Goal: Information Seeking & Learning: Learn about a topic

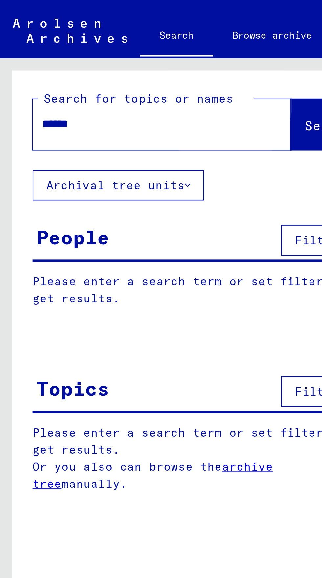
type input "******"
click at [123, 50] on span "Search" at bounding box center [133, 51] width 20 height 7
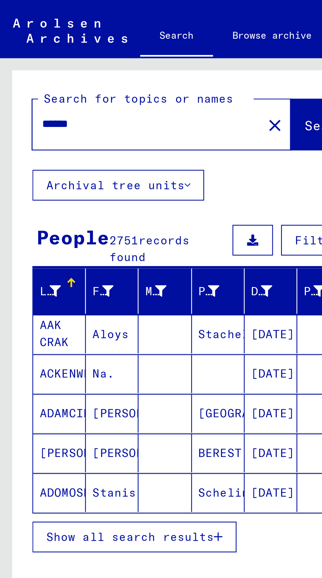
scroll to position [36, 0]
click at [88, 212] on button "Show all search results" at bounding box center [54, 218] width 83 height 12
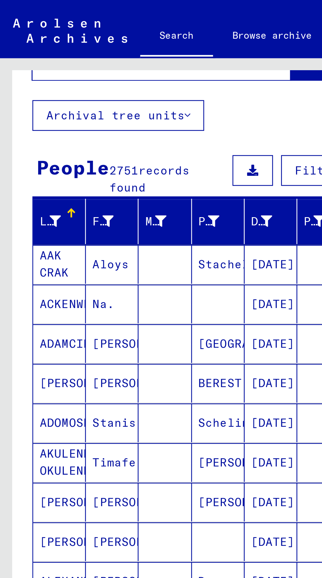
scroll to position [107, 0]
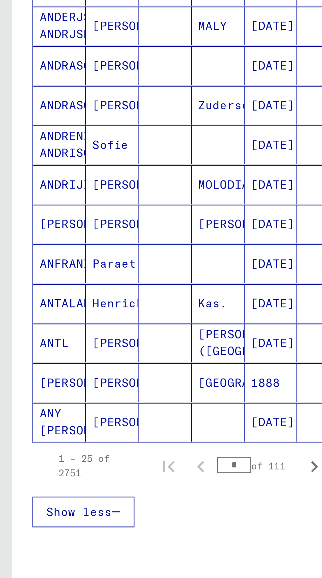
click at [53, 390] on mat-cell "[PERSON_NAME]" at bounding box center [45, 398] width 21 height 16
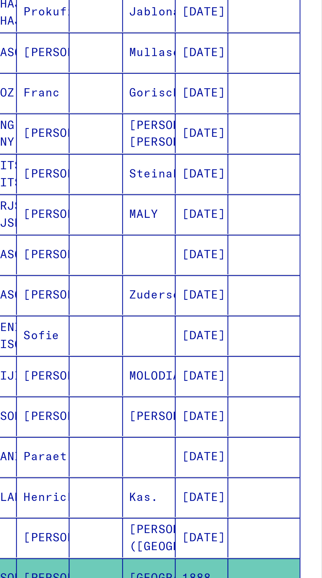
scroll to position [36, 0]
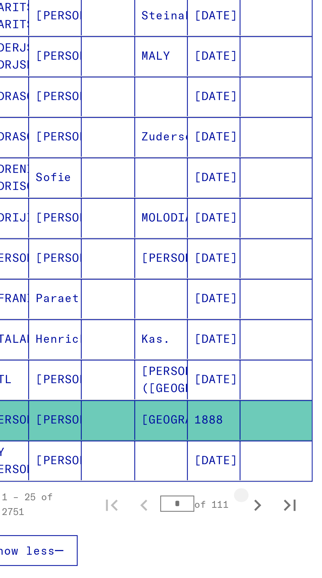
click at [132, 428] on icon "Next page" at bounding box center [127, 432] width 9 height 9
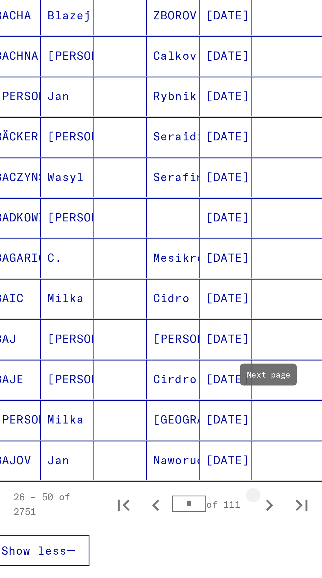
click at [126, 425] on button "Next page" at bounding box center [127, 431] width 13 height 13
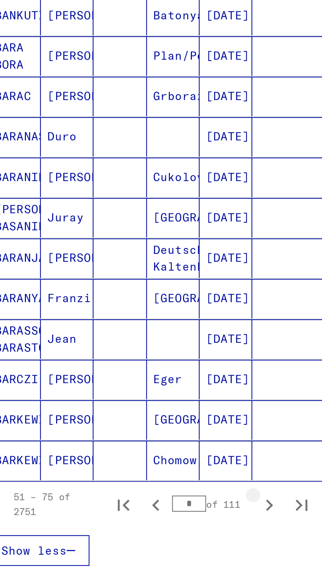
click at [129, 428] on icon "Next page" at bounding box center [127, 432] width 9 height 9
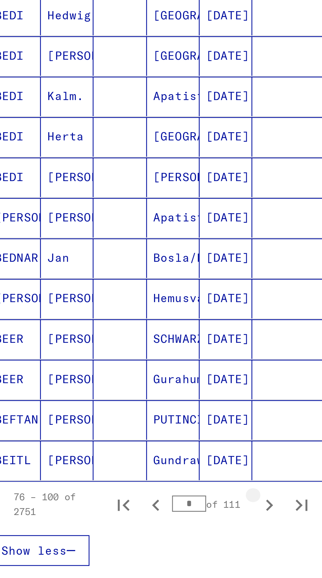
click at [126, 428] on icon "Next page" at bounding box center [127, 432] width 9 height 9
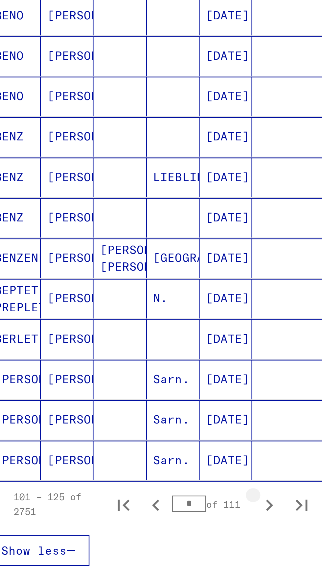
click at [127, 428] on icon "Next page" at bounding box center [127, 432] width 9 height 9
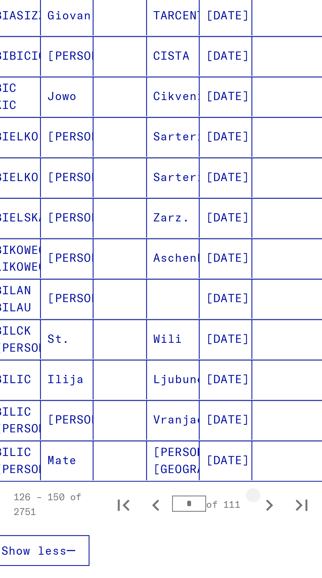
click at [126, 428] on icon "Next page" at bounding box center [127, 432] width 9 height 9
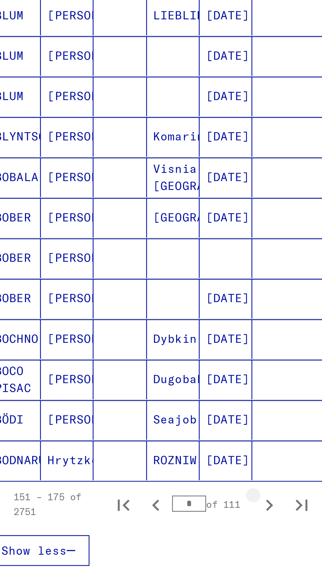
click at [127, 430] on icon "Next page" at bounding box center [127, 432] width 3 height 5
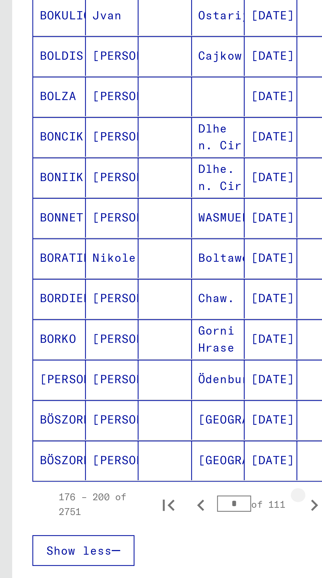
click at [127, 428] on icon "Next page" at bounding box center [127, 432] width 9 height 9
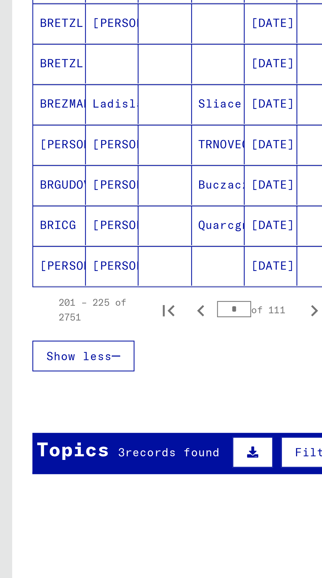
click at [87, 487] on span "records found" at bounding box center [70, 490] width 38 height 6
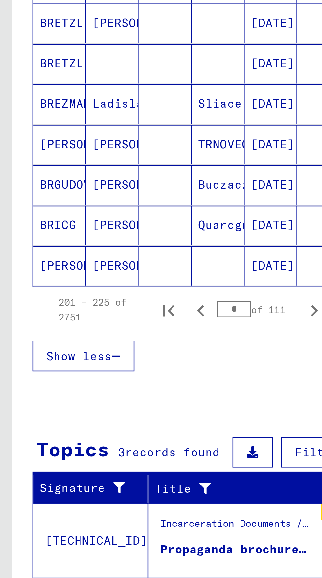
scroll to position [121, 0]
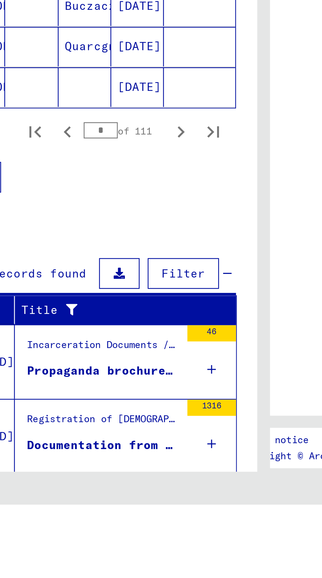
click at [124, 571] on figure "Registration of [DEMOGRAPHIC_DATA] and German Persecutees by Public Institution…" at bounding box center [96, 576] width 62 height 10
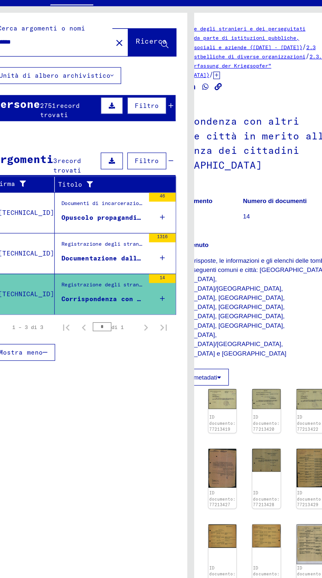
scroll to position [0, 41]
click at [130, 169] on mat-cell at bounding box center [134, 168] width 29 height 16
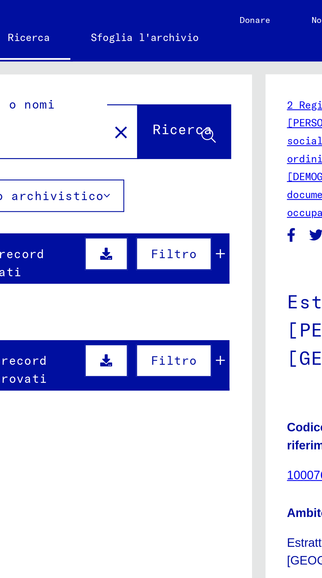
click at [81, 101] on div "2751 record trovati" at bounding box center [70, 101] width 43 height 14
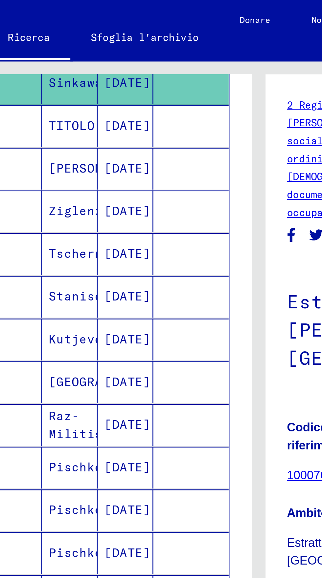
scroll to position [36, 0]
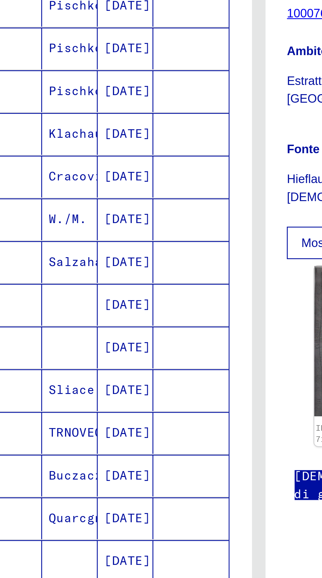
click at [128, 404] on button "Pagina successiva" at bounding box center [127, 410] width 13 height 13
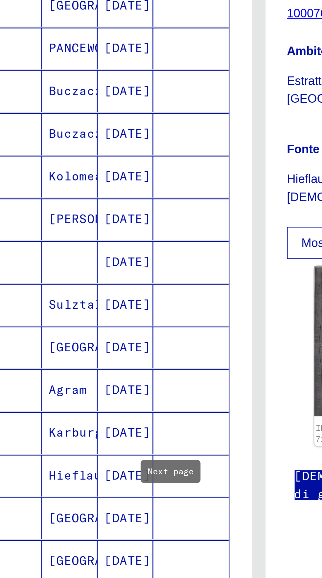
click at [126, 407] on icon "Pagina successiva" at bounding box center [127, 411] width 9 height 9
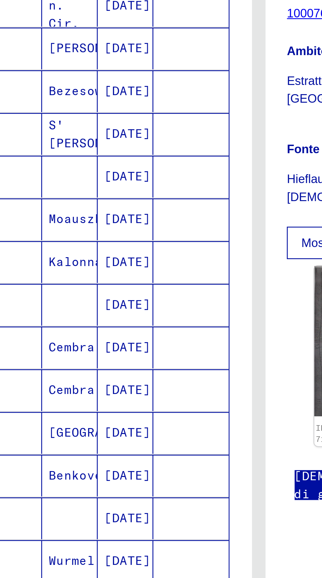
click at [127, 407] on icon "Pagina successiva" at bounding box center [127, 411] width 9 height 9
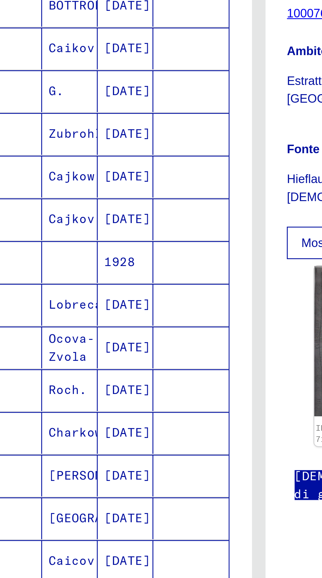
click at [127, 407] on icon "Pagina successiva" at bounding box center [127, 411] width 9 height 9
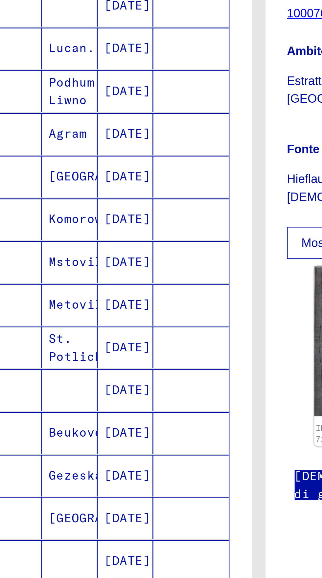
click at [130, 407] on icon "Pagina successiva" at bounding box center [127, 411] width 9 height 9
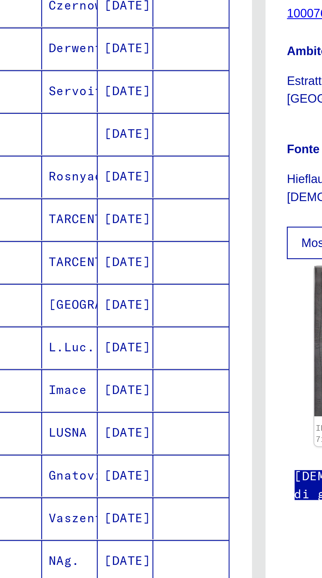
scroll to position [136, 0]
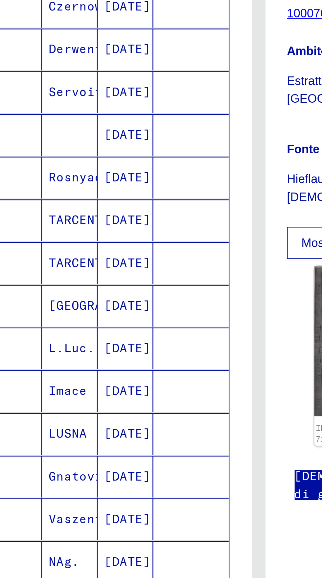
click at [127, 407] on icon "Pagina successiva" at bounding box center [127, 411] width 9 height 9
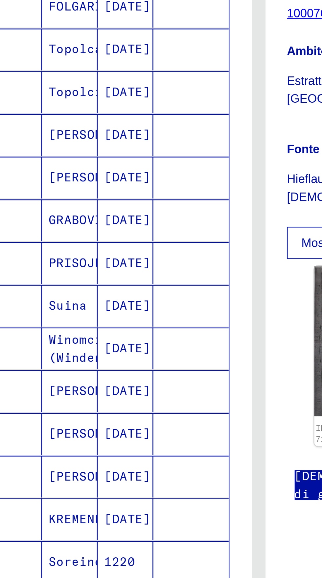
click at [129, 407] on icon "Pagina successiva" at bounding box center [127, 411] width 9 height 9
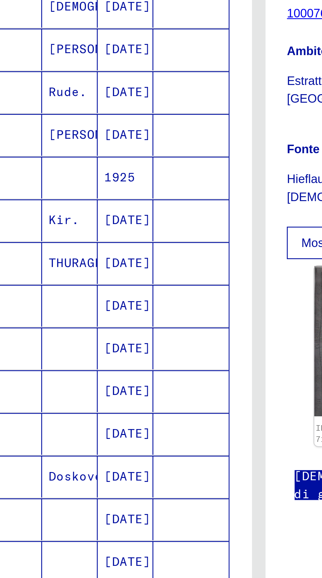
click at [129, 407] on icon "Pagina successiva" at bounding box center [127, 411] width 9 height 9
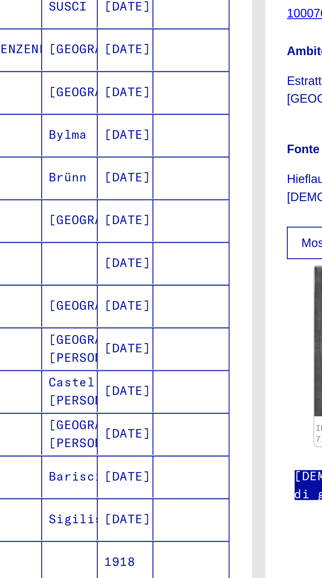
click at [127, 407] on icon "Pagina successiva" at bounding box center [127, 411] width 9 height 9
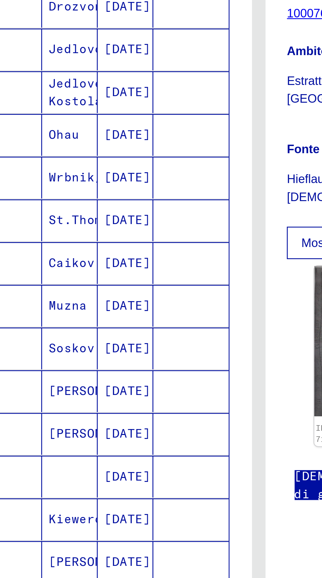
click at [126, 407] on icon "Pagina successiva" at bounding box center [127, 411] width 9 height 9
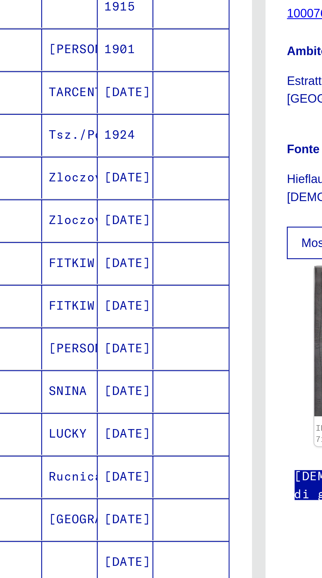
click at [126, 405] on button "Pagina successiva" at bounding box center [127, 411] width 13 height 13
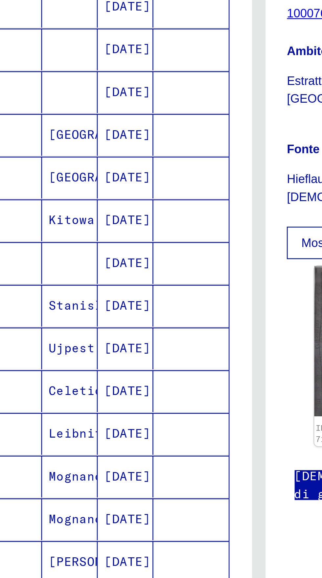
click at [126, 405] on button "Pagina successiva" at bounding box center [127, 411] width 13 height 13
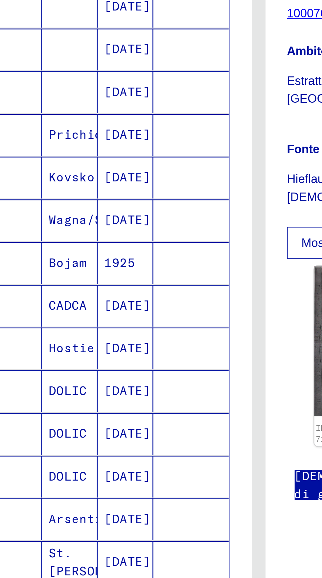
click at [126, 407] on icon "Pagina successiva" at bounding box center [127, 411] width 9 height 9
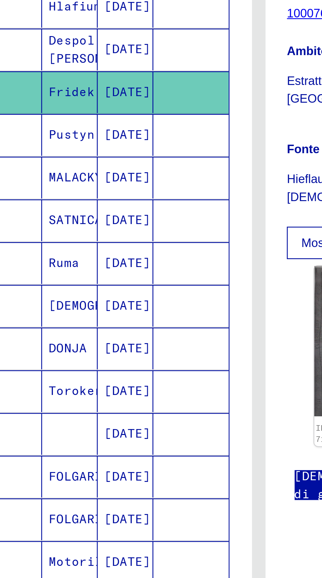
click at [127, 407] on icon "Pagina successiva" at bounding box center [127, 411] width 9 height 9
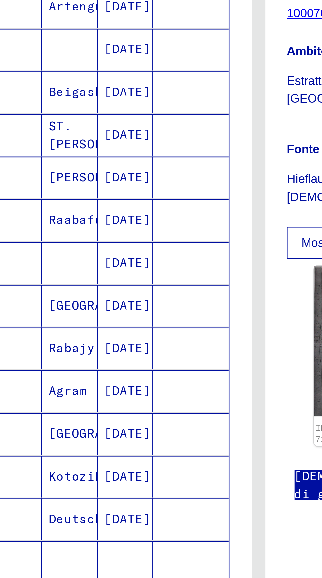
click at [125, 405] on button "Pagina successiva" at bounding box center [127, 411] width 13 height 13
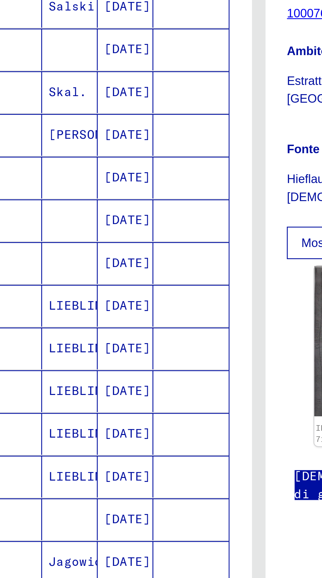
click at [124, 405] on button "Pagina successiva" at bounding box center [127, 411] width 13 height 13
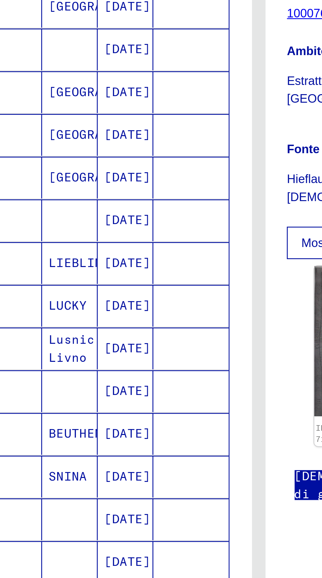
click at [129, 407] on icon "Pagina successiva" at bounding box center [127, 411] width 9 height 9
click at [130, 407] on icon "Pagina successiva" at bounding box center [127, 411] width 9 height 9
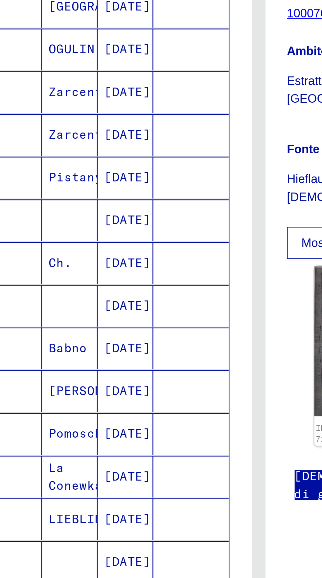
click at [128, 409] on icon "Pagina successiva" at bounding box center [127, 411] width 3 height 5
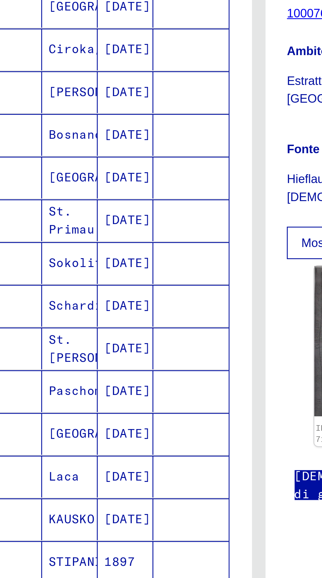
click at [128, 407] on icon "Pagina successiva" at bounding box center [127, 411] width 9 height 9
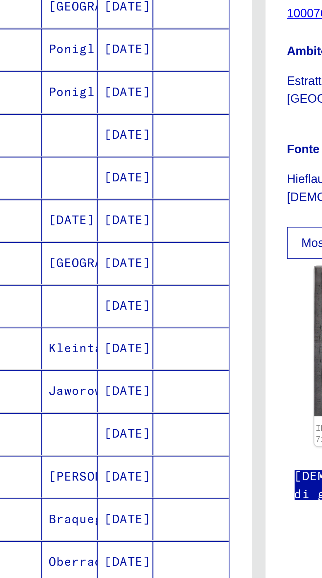
click at [128, 407] on icon "Pagina successiva" at bounding box center [127, 411] width 9 height 9
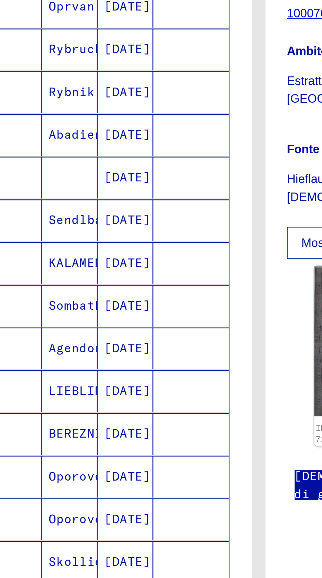
click at [127, 407] on icon "Pagina successiva" at bounding box center [127, 411] width 9 height 9
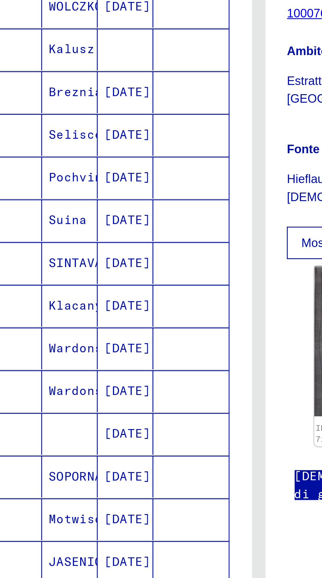
click at [127, 407] on icon "Pagina successiva" at bounding box center [127, 411] width 9 height 9
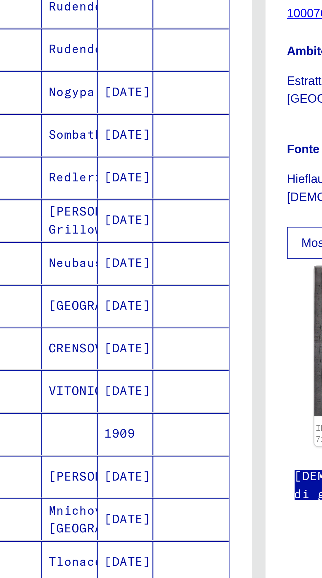
click at [127, 407] on icon "Pagina successiva" at bounding box center [127, 411] width 9 height 9
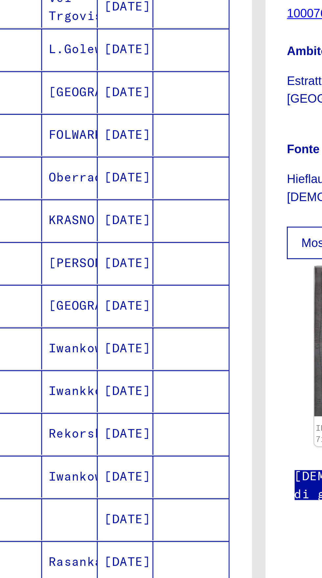
click at [129, 407] on icon "Pagina successiva" at bounding box center [127, 411] width 9 height 9
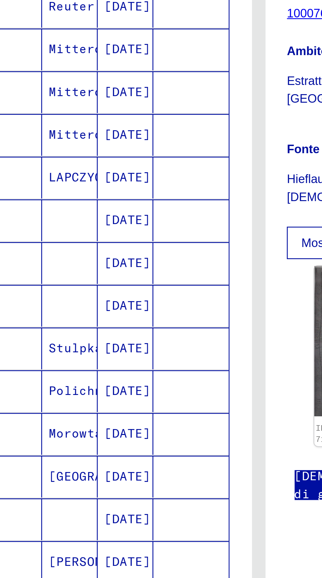
click at [128, 407] on icon "Pagina successiva" at bounding box center [127, 411] width 9 height 9
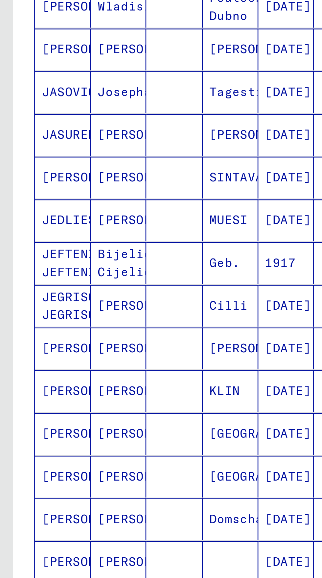
scroll to position [36, 11]
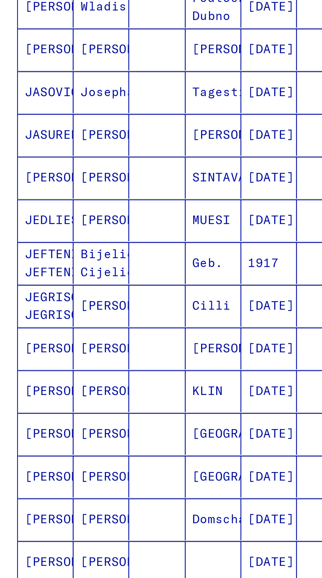
click at [119, 409] on icon "Pagina successiva" at bounding box center [120, 411] width 3 height 5
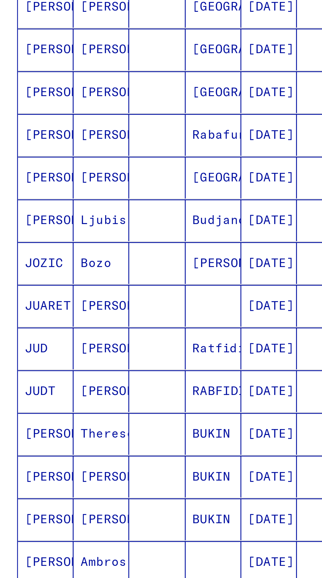
click at [119, 409] on icon "Pagina successiva" at bounding box center [120, 411] width 3 height 5
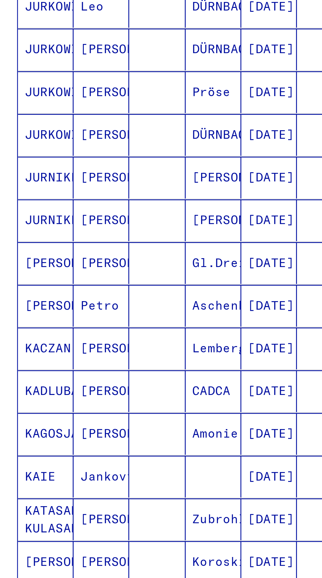
click at [116, 407] on icon "Pagina successiva" at bounding box center [120, 411] width 9 height 9
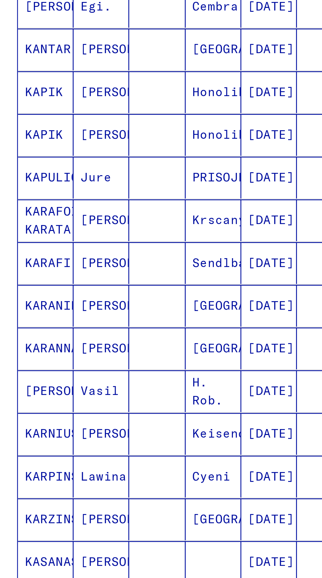
click at [116, 407] on icon "Pagina successiva" at bounding box center [120, 411] width 9 height 9
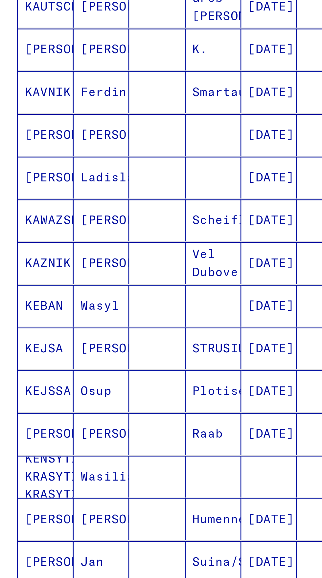
click at [116, 407] on icon "Pagina successiva" at bounding box center [120, 411] width 9 height 9
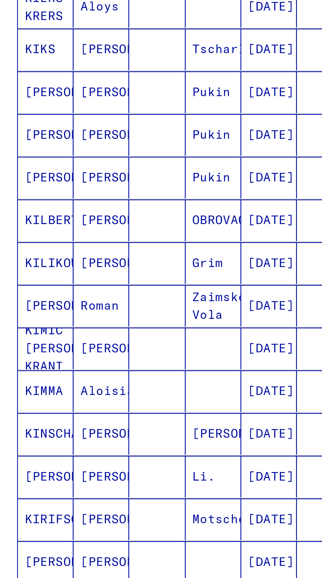
click at [116, 407] on icon "Pagina successiva" at bounding box center [120, 411] width 9 height 9
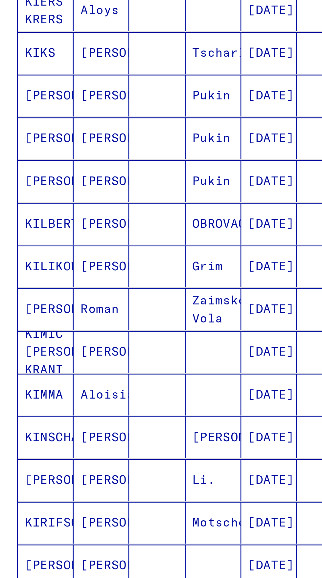
scroll to position [138, 0]
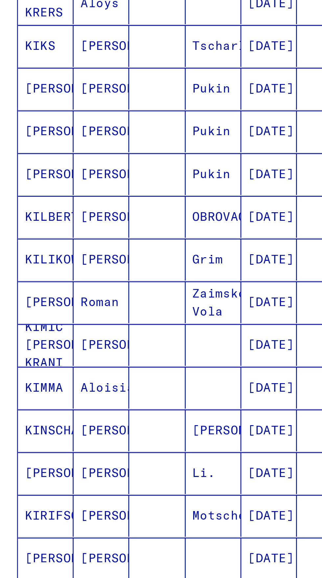
click at [110, 405] on div "201 – 225 di 2751 ** di 111" at bounding box center [74, 411] width 131 height 13
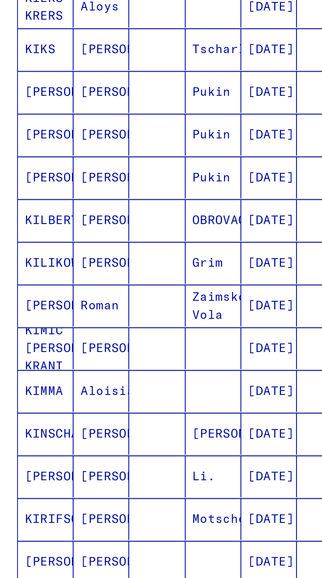
click at [114, 405] on button "Pagina successiva" at bounding box center [120, 411] width 13 height 13
click at [110, 405] on div "201 – 225 di 2751 ** di 111" at bounding box center [74, 411] width 131 height 13
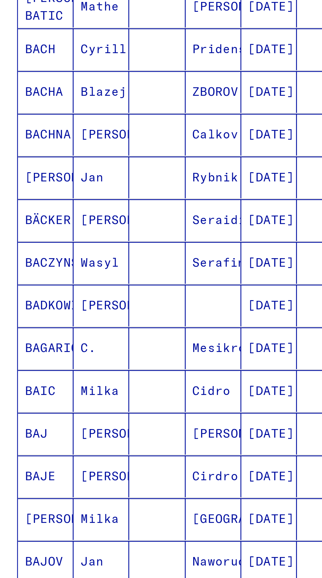
click at [116, 407] on icon "Pagina successiva" at bounding box center [120, 411] width 9 height 9
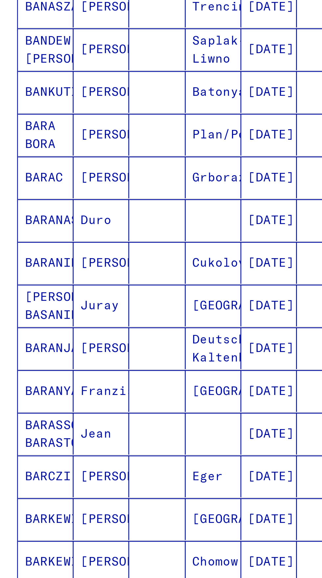
click at [117, 407] on icon "Pagina successiva" at bounding box center [120, 411] width 9 height 9
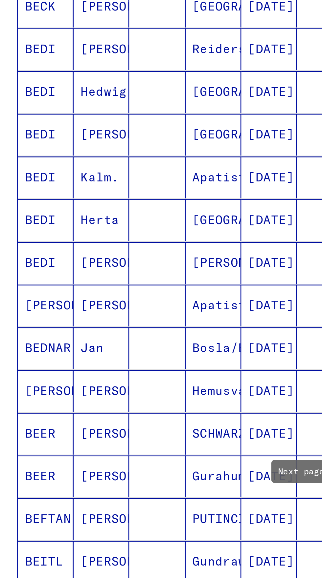
click at [117, 407] on icon "Pagina successiva" at bounding box center [120, 411] width 9 height 9
click at [116, 407] on icon "Pagina successiva" at bounding box center [120, 411] width 9 height 9
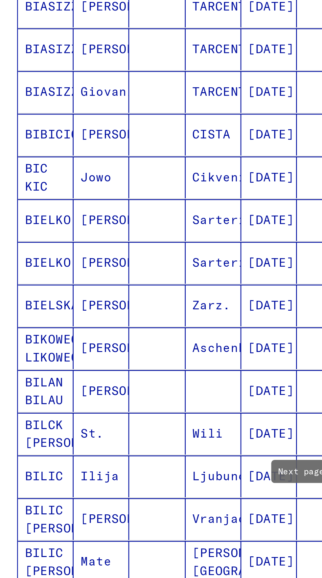
click at [119, 409] on icon "Pagina successiva" at bounding box center [120, 411] width 3 height 5
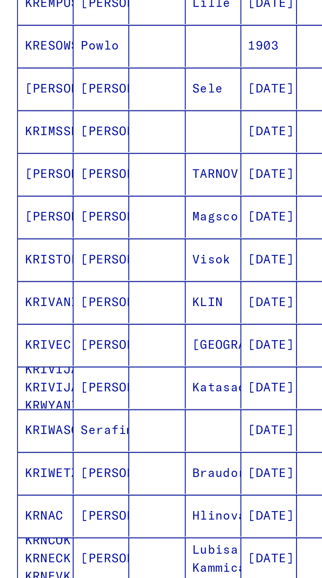
click at [116, 406] on icon "Pagina successiva" at bounding box center [120, 410] width 9 height 9
click at [117, 406] on icon "Pagina successiva" at bounding box center [120, 410] width 9 height 9
click at [119, 408] on icon "Pagina successiva" at bounding box center [120, 410] width 3 height 5
click at [116, 406] on icon "Pagina successiva" at bounding box center [120, 410] width 9 height 9
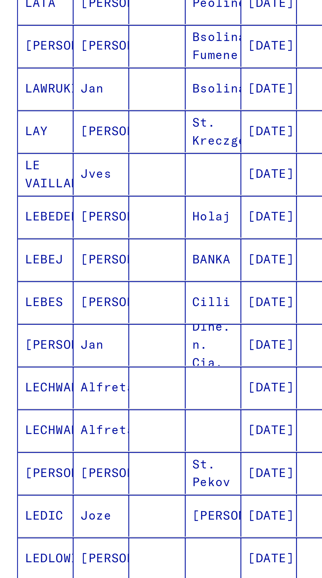
click at [116, 406] on icon "Pagina successiva" at bounding box center [120, 410] width 9 height 9
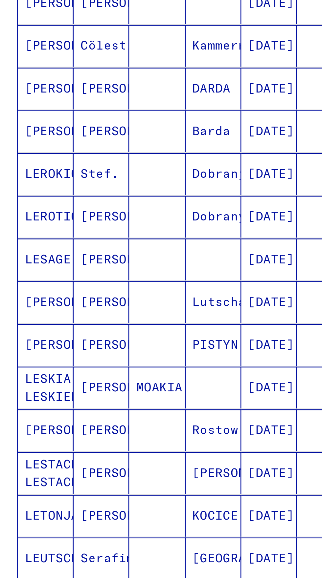
scroll to position [36, 11]
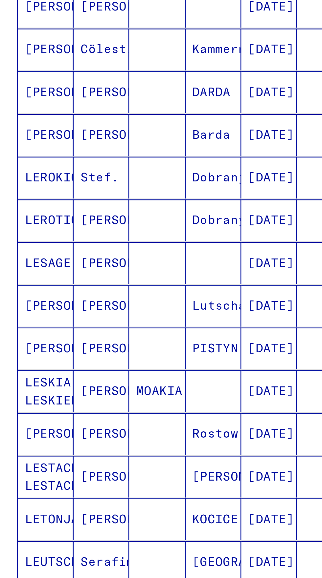
click at [119, 409] on icon "Pagina successiva" at bounding box center [120, 411] width 3 height 5
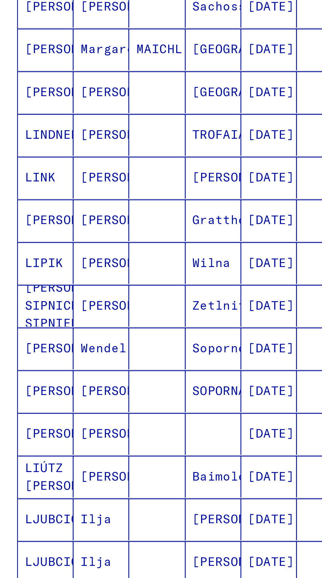
click at [116, 407] on icon "Pagina successiva" at bounding box center [120, 411] width 9 height 9
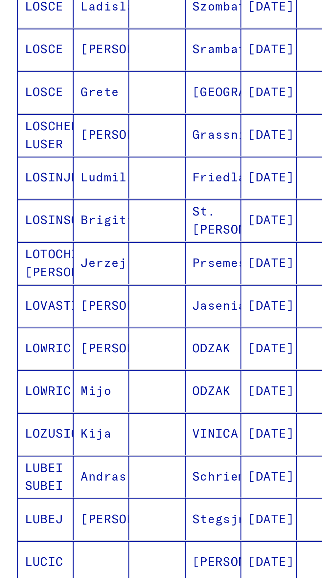
click at [116, 407] on icon "Pagina successiva" at bounding box center [120, 411] width 9 height 9
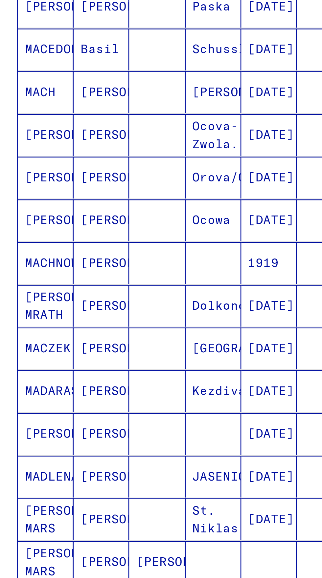
click at [116, 407] on icon "Pagina successiva" at bounding box center [120, 411] width 9 height 9
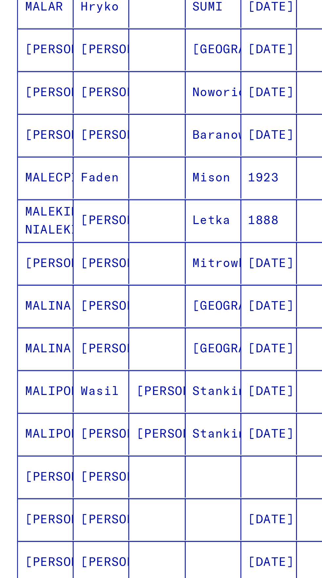
click at [116, 407] on icon "Pagina successiva" at bounding box center [120, 411] width 9 height 9
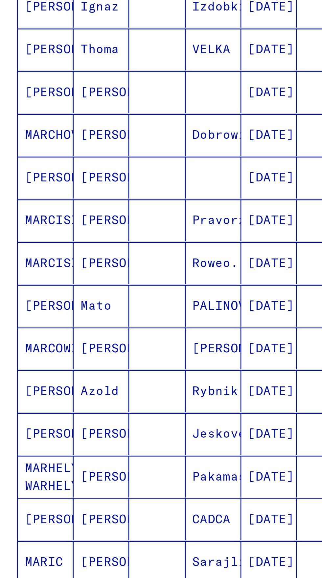
click at [116, 407] on icon "Pagina successiva" at bounding box center [120, 411] width 9 height 9
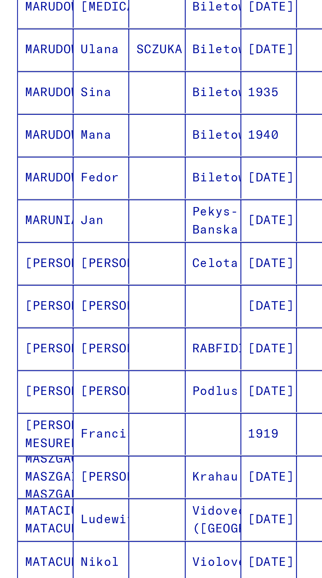
click at [117, 407] on icon "Pagina successiva" at bounding box center [120, 411] width 9 height 9
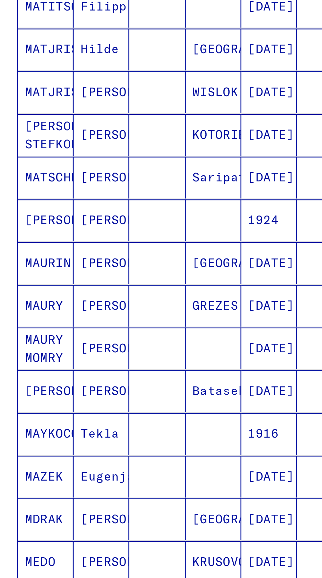
click at [119, 409] on icon "Pagina successiva" at bounding box center [120, 411] width 3 height 5
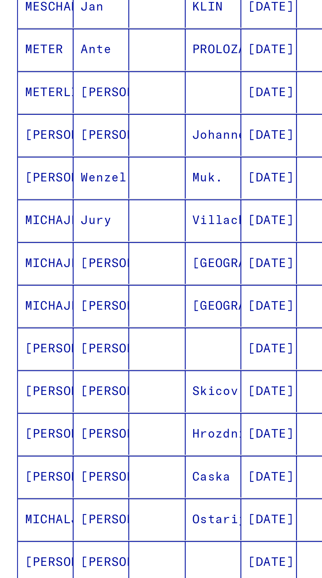
click at [116, 407] on icon "Pagina successiva" at bounding box center [120, 411] width 9 height 9
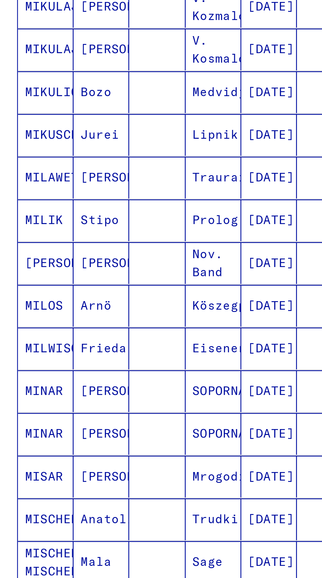
click at [116, 407] on icon "Pagina successiva" at bounding box center [120, 411] width 9 height 9
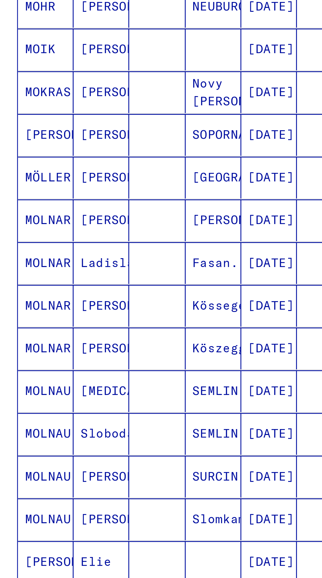
click at [116, 407] on icon "Pagina successiva" at bounding box center [120, 411] width 9 height 9
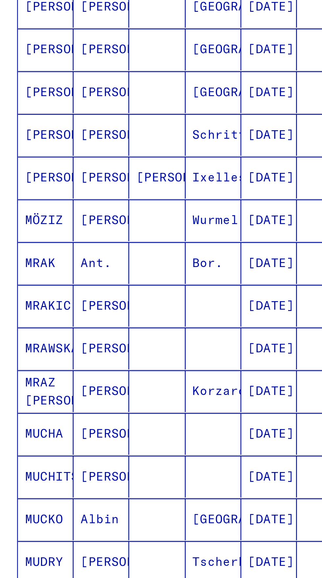
click at [116, 407] on icon "Pagina successiva" at bounding box center [120, 411] width 9 height 9
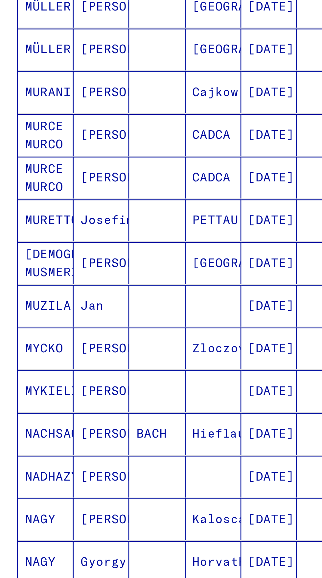
click at [116, 407] on icon "Pagina successiva" at bounding box center [120, 411] width 9 height 9
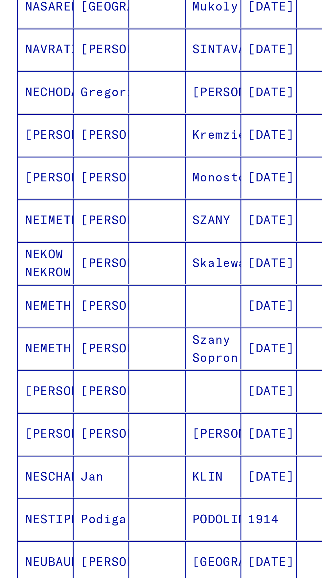
click at [116, 407] on icon "Pagina successiva" at bounding box center [120, 411] width 9 height 9
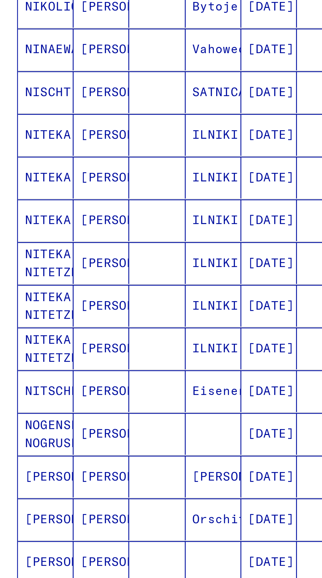
click at [116, 407] on icon "Pagina successiva" at bounding box center [120, 411] width 9 height 9
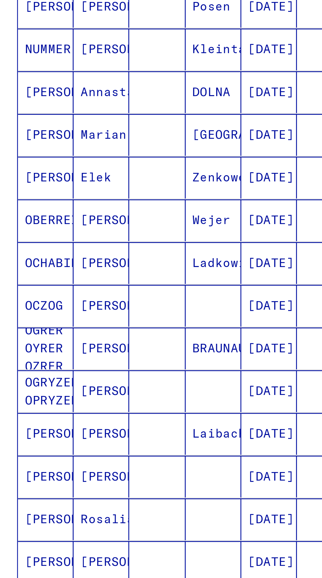
click at [116, 407] on icon "Pagina successiva" at bounding box center [120, 411] width 9 height 9
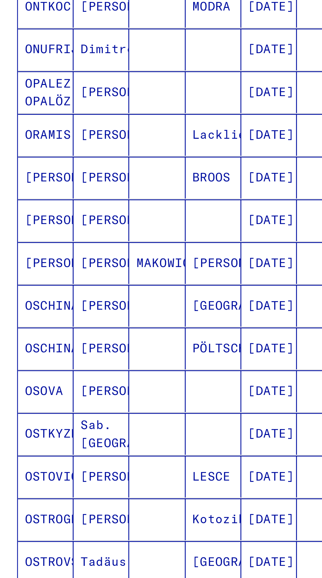
click at [116, 407] on icon "Pagina successiva" at bounding box center [120, 411] width 9 height 9
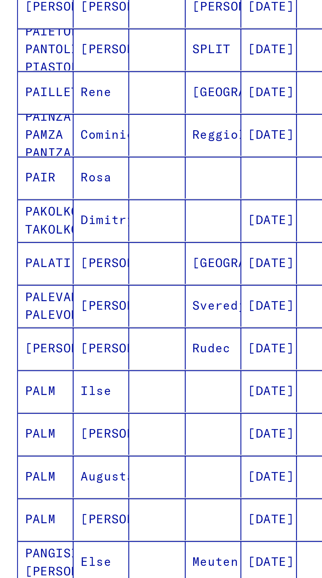
click at [116, 407] on icon "Pagina successiva" at bounding box center [120, 411] width 9 height 9
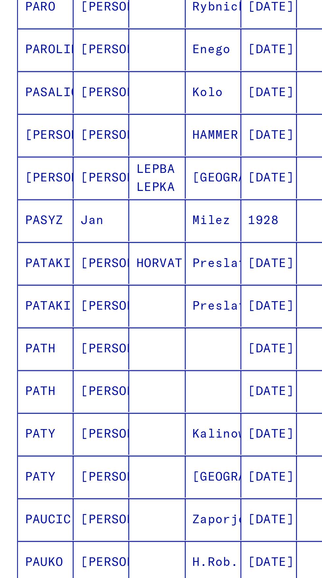
click at [116, 407] on icon "Pagina successiva" at bounding box center [120, 411] width 9 height 9
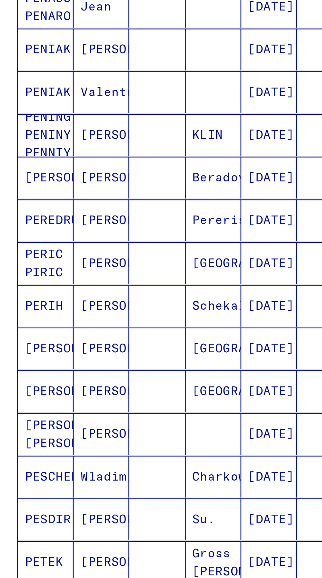
click at [116, 407] on icon "Pagina successiva" at bounding box center [120, 411] width 9 height 9
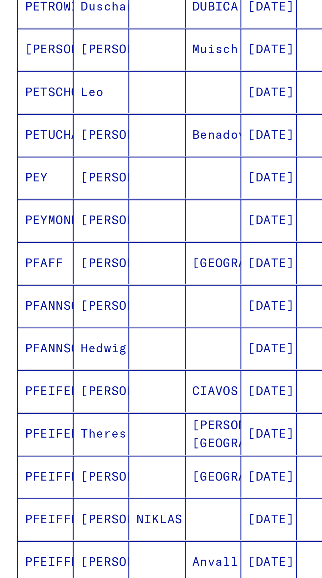
click at [116, 407] on icon "Pagina successiva" at bounding box center [120, 411] width 9 height 9
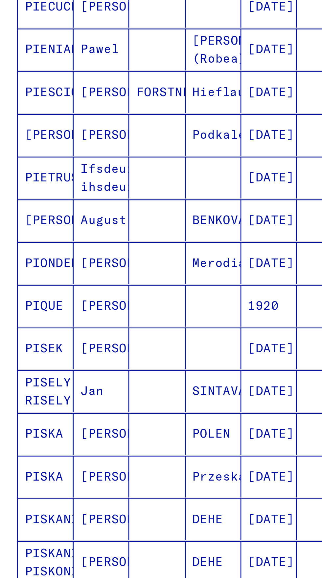
click at [116, 407] on icon "Pagina successiva" at bounding box center [120, 411] width 9 height 9
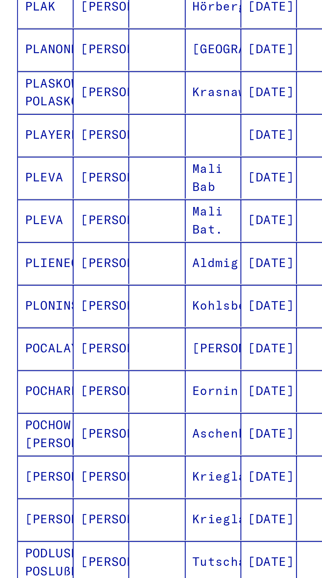
click at [116, 407] on icon "Pagina successiva" at bounding box center [120, 411] width 9 height 9
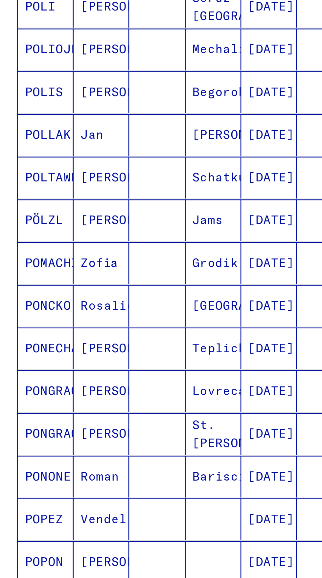
click at [114, 405] on button "Pagina successiva" at bounding box center [120, 411] width 13 height 13
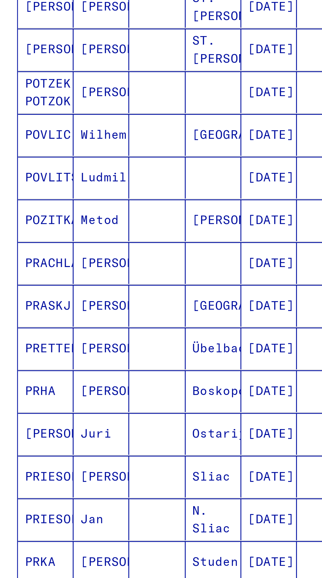
click at [116, 407] on icon "Pagina successiva" at bounding box center [120, 411] width 9 height 9
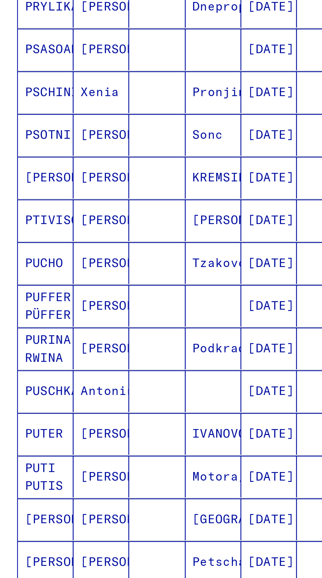
click at [116, 407] on icon "Pagina successiva" at bounding box center [120, 411] width 9 height 9
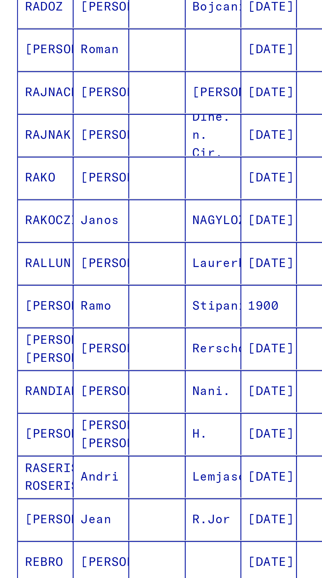
click at [116, 407] on icon "Pagina successiva" at bounding box center [120, 411] width 9 height 9
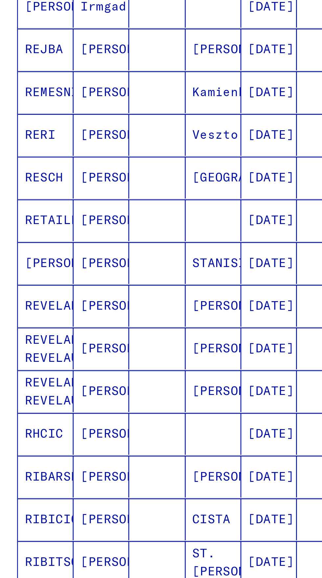
click at [116, 407] on icon "Pagina successiva" at bounding box center [120, 411] width 9 height 9
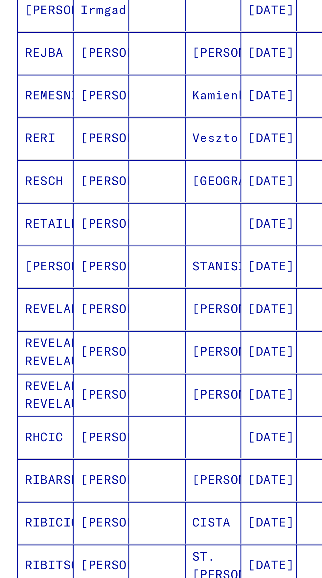
click at [116, 408] on icon "Pagina successiva" at bounding box center [120, 412] width 9 height 9
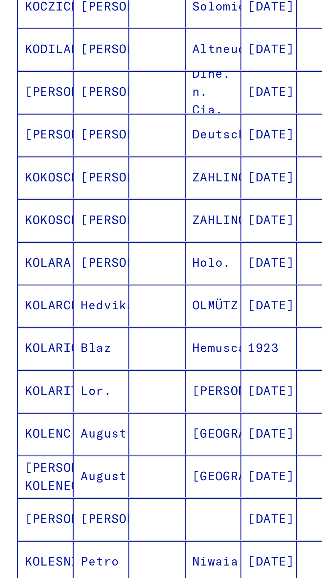
click at [116, 407] on icon "Pagina successiva" at bounding box center [120, 411] width 9 height 9
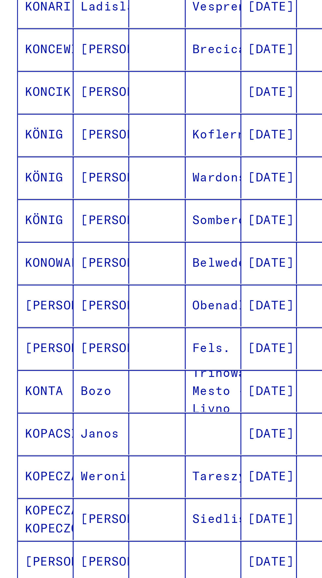
click at [116, 407] on icon "Pagina successiva" at bounding box center [120, 411] width 9 height 9
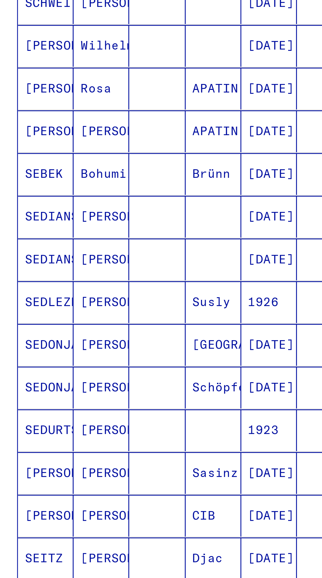
click at [119, 408] on icon "Pagina successiva" at bounding box center [120, 410] width 3 height 5
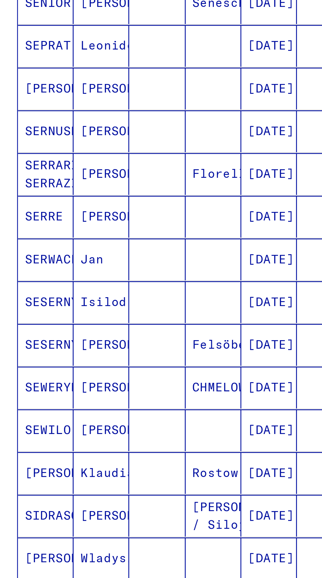
click at [119, 408] on icon "Pagina successiva" at bounding box center [120, 410] width 3 height 5
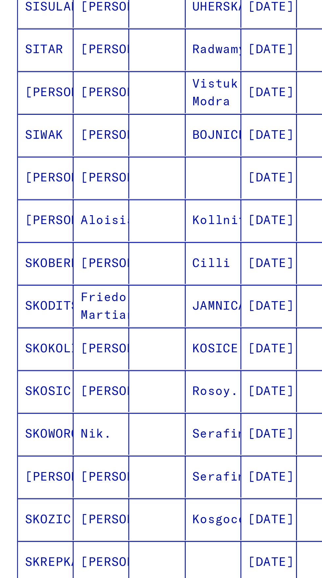
scroll to position [36, 11]
click at [117, 407] on icon "Pagina successiva" at bounding box center [120, 411] width 9 height 9
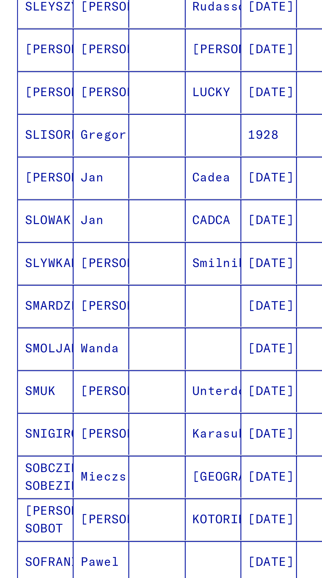
click at [119, 407] on icon "Pagina successiva" at bounding box center [120, 411] width 9 height 9
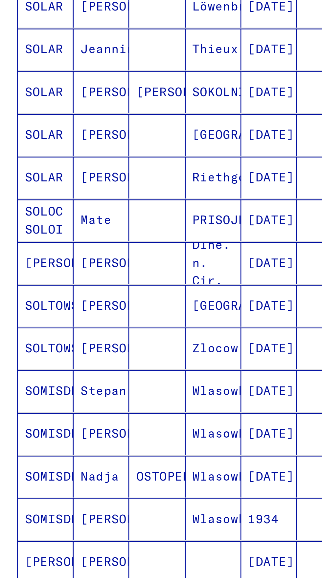
click at [119, 409] on icon "Pagina successiva" at bounding box center [120, 411] width 3 height 5
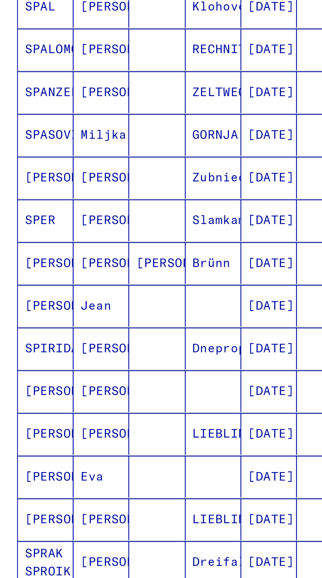
click at [116, 407] on icon "Pagina successiva" at bounding box center [120, 411] width 9 height 9
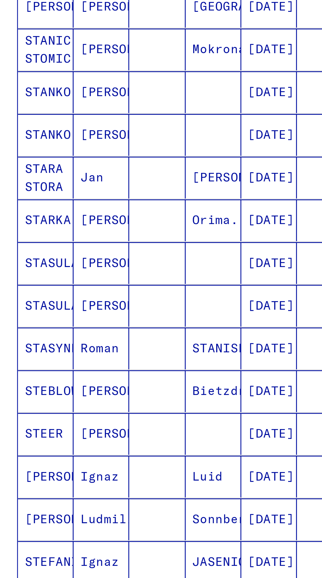
click at [116, 407] on icon "Pagina successiva" at bounding box center [120, 411] width 9 height 9
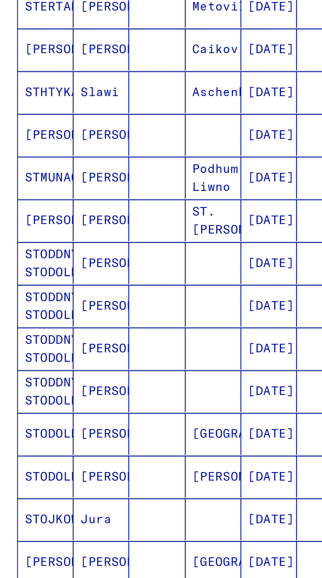
click at [119, 409] on icon "Pagina successiva" at bounding box center [120, 411] width 3 height 5
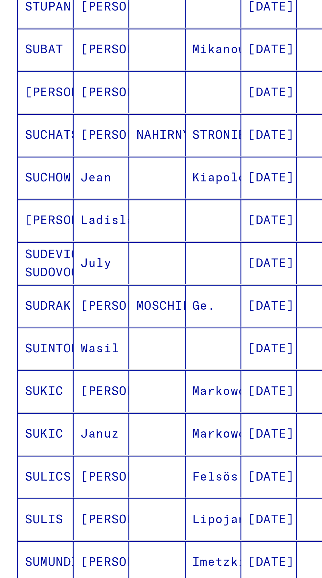
click at [119, 409] on icon "Pagina successiva" at bounding box center [120, 411] width 3 height 5
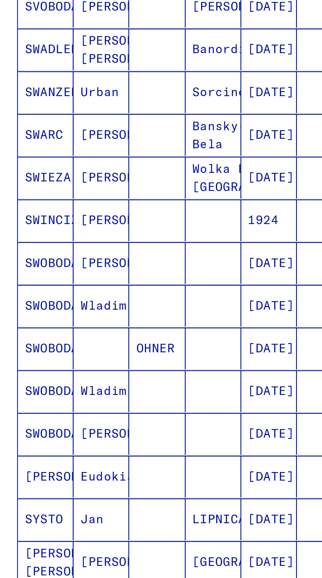
click at [116, 407] on icon "Pagina successiva" at bounding box center [120, 411] width 9 height 9
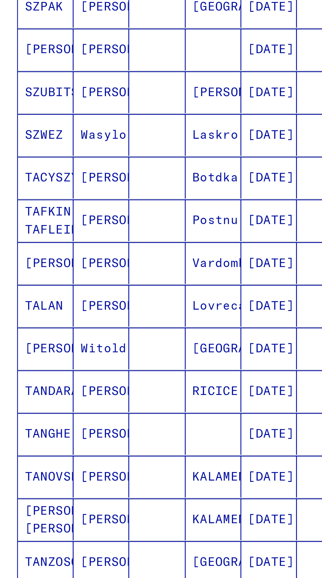
click at [119, 409] on icon "Pagina successiva" at bounding box center [120, 411] width 3 height 5
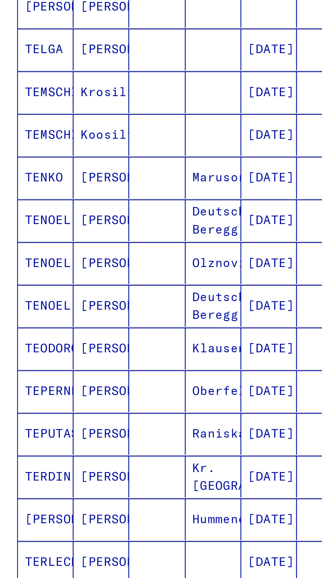
click at [119, 409] on icon "Pagina successiva" at bounding box center [120, 411] width 3 height 5
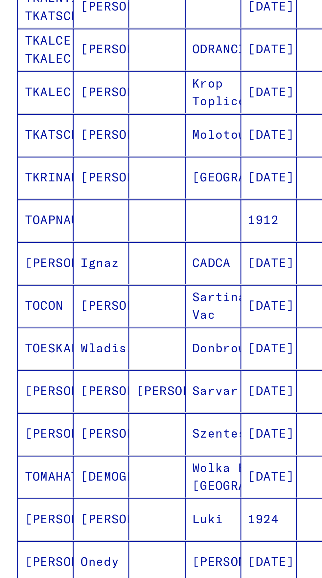
click at [119, 409] on icon "Pagina successiva" at bounding box center [120, 411] width 3 height 5
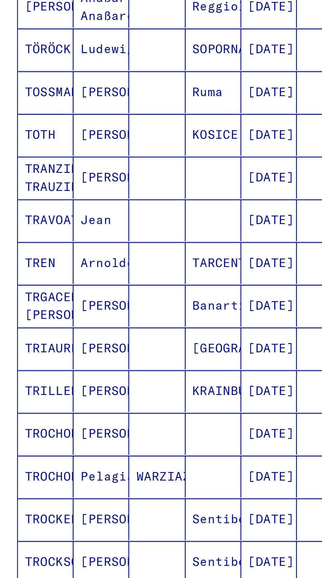
click at [116, 407] on icon "Pagina successiva" at bounding box center [120, 411] width 9 height 9
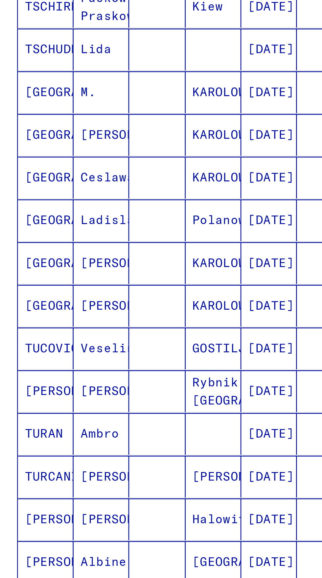
click at [116, 407] on icon "Pagina successiva" at bounding box center [120, 411] width 9 height 9
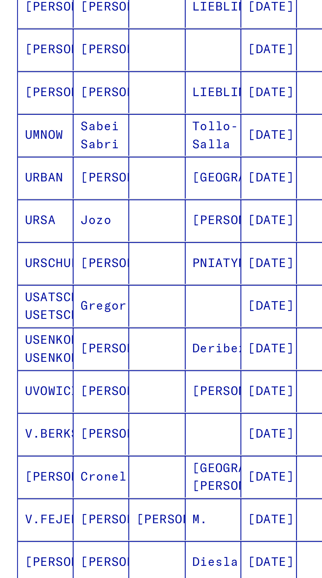
click at [116, 407] on icon "Pagina successiva" at bounding box center [120, 411] width 9 height 9
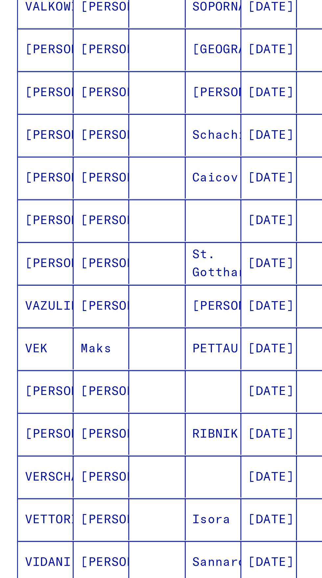
click at [116, 407] on icon "Pagina successiva" at bounding box center [120, 411] width 9 height 9
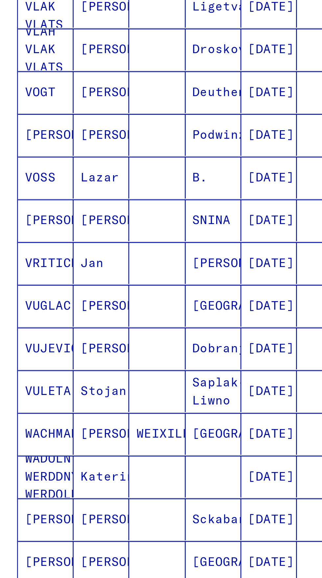
click at [116, 407] on icon "Pagina successiva" at bounding box center [120, 411] width 9 height 9
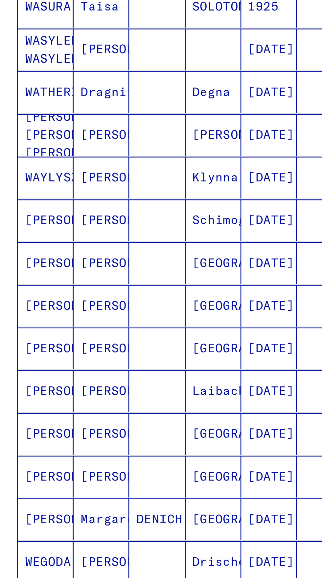
click at [114, 405] on button "Pagina successiva" at bounding box center [120, 411] width 13 height 13
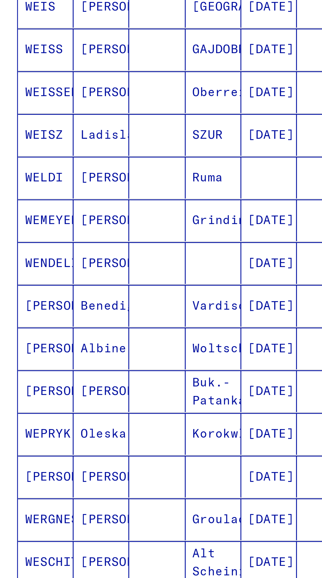
click at [116, 407] on icon "Pagina successiva" at bounding box center [120, 411] width 9 height 9
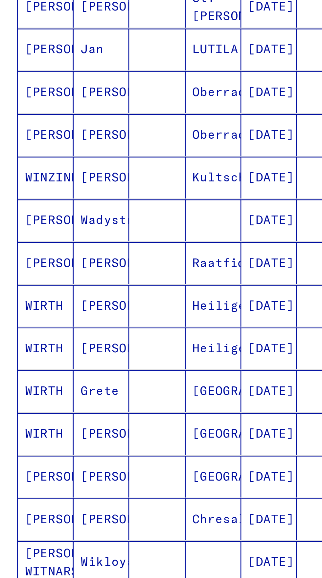
click at [116, 407] on icon "Pagina successiva" at bounding box center [120, 411] width 9 height 9
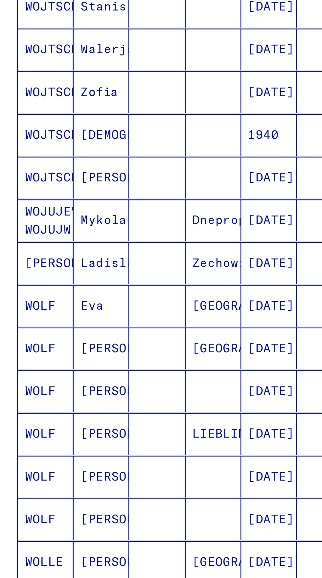
click at [116, 407] on icon "Pagina successiva" at bounding box center [120, 411] width 9 height 9
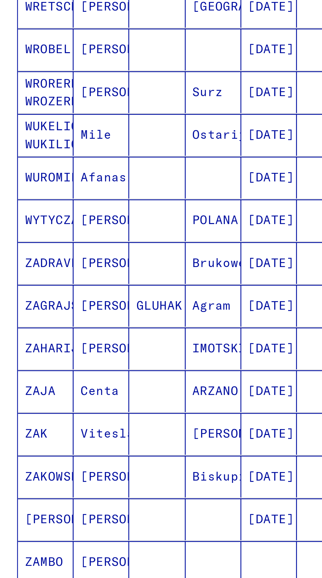
click at [116, 407] on icon "Pagina successiva" at bounding box center [120, 411] width 9 height 9
click at [114, 405] on button "Pagina successiva" at bounding box center [120, 411] width 13 height 13
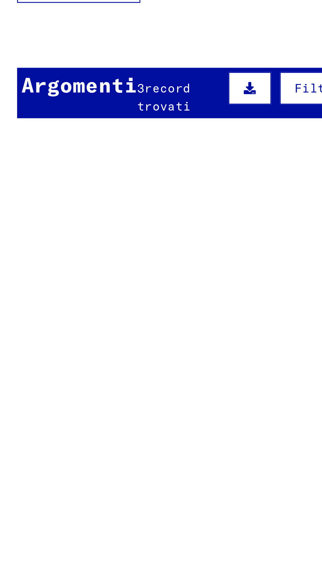
type input "***"
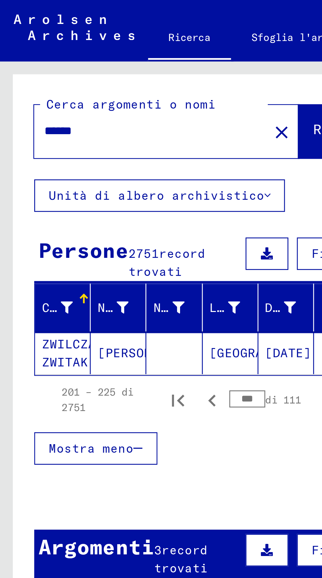
scroll to position [36, 0]
click at [79, 208] on font "record trovati" at bounding box center [69, 214] width 21 height 13
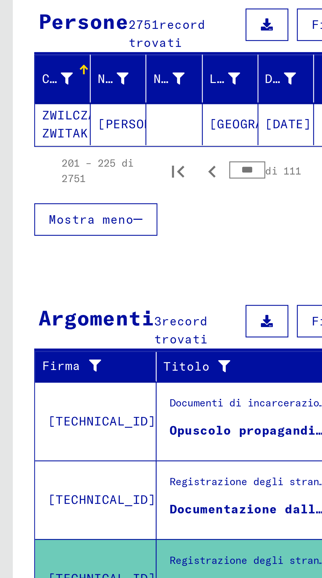
scroll to position [36, 12]
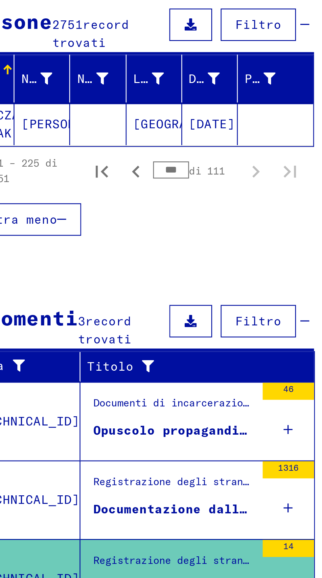
click at [130, 265] on div "1316" at bounding box center [133, 280] width 20 height 30
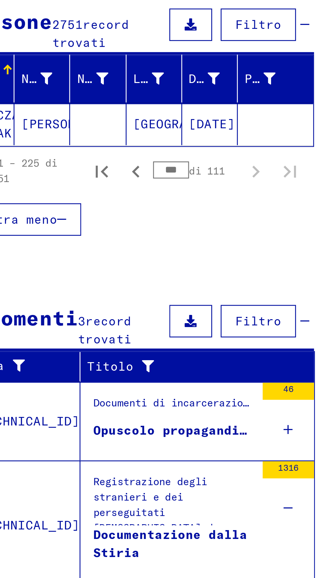
click at [86, 270] on font "Registrazione degli stranieri e dei perseguitati [DEMOGRAPHIC_DATA] da parte di…" at bounding box center [86, 340] width 57 height 141
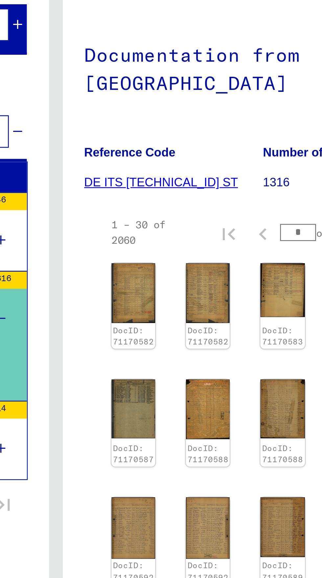
scroll to position [0, 12]
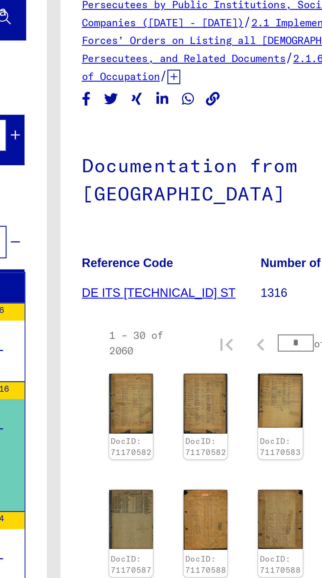
click at [186, 155] on link "DE ITS [TECHNICAL_ID] ST" at bounding box center [194, 157] width 59 height 5
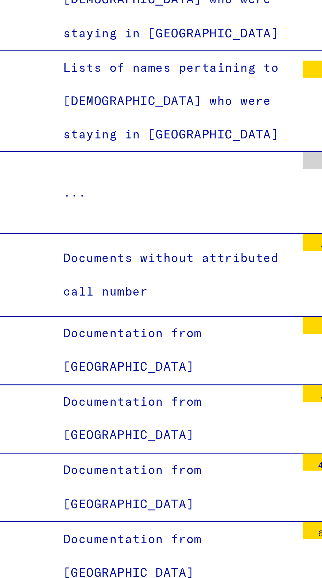
scroll to position [0, 12]
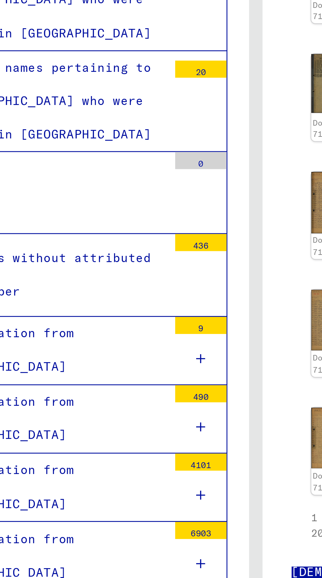
click at [132, 507] on icon at bounding box center [134, 509] width 4 height 5
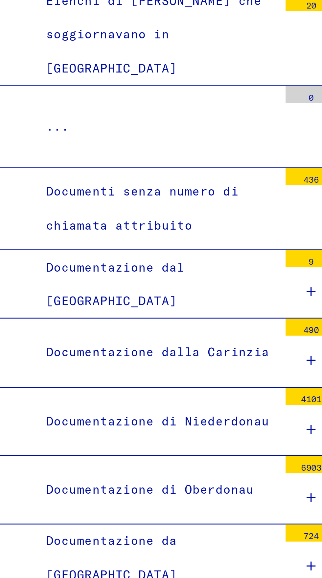
scroll to position [920, 0]
click at [125, 432] on div at bounding box center [133, 441] width 20 height 19
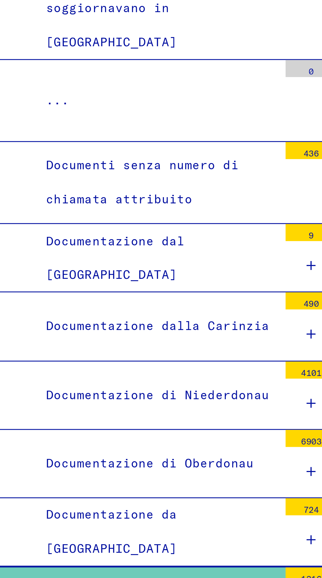
scroll to position [927, 0]
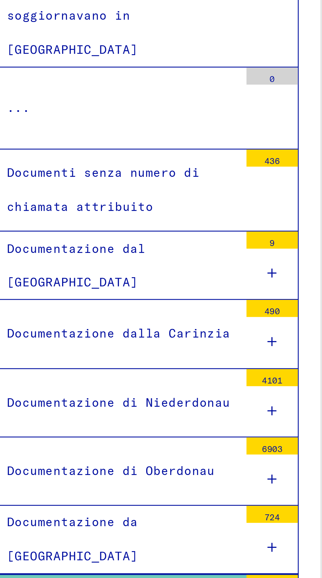
click at [132, 459] on icon at bounding box center [134, 461] width 4 height 5
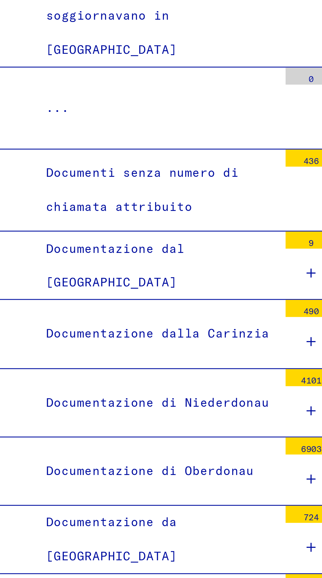
click at [132, 511] on icon at bounding box center [134, 513] width 4 height 5
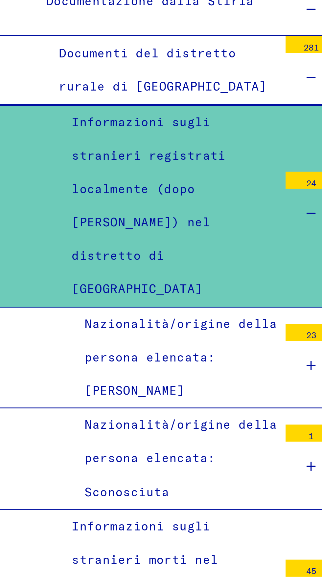
scroll to position [1162, 0]
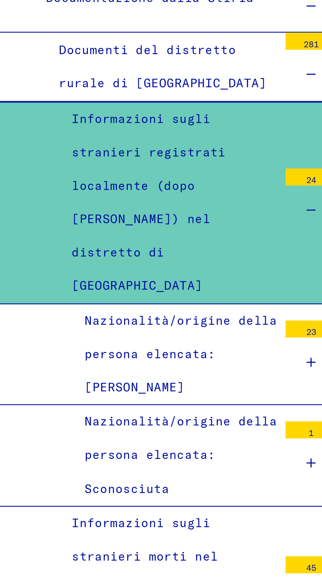
click at [125, 541] on div at bounding box center [133, 550] width 20 height 19
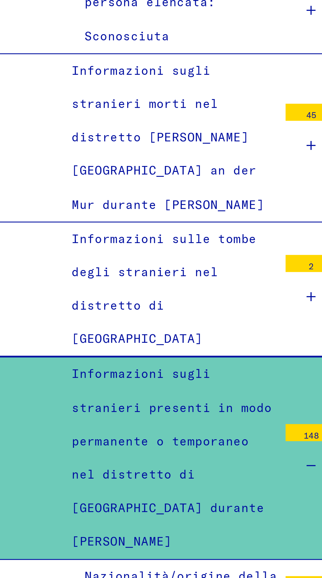
scroll to position [1335, 0]
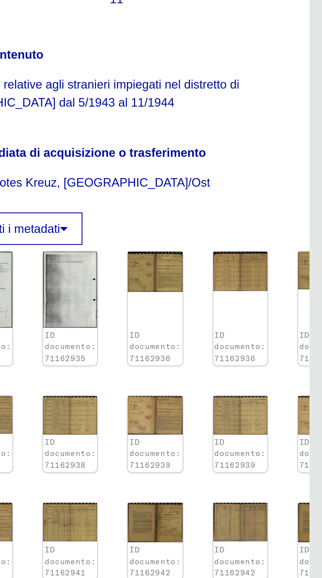
scroll to position [110, 0]
click at [283, 432] on img at bounding box center [290, 439] width 21 height 15
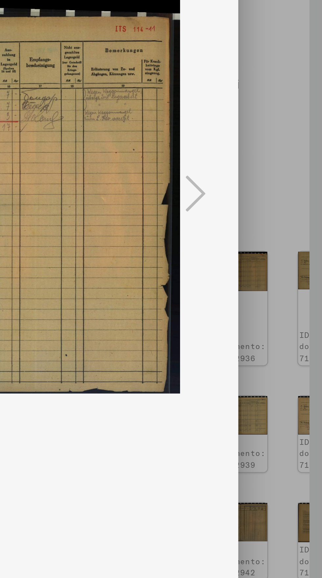
scroll to position [0, 0]
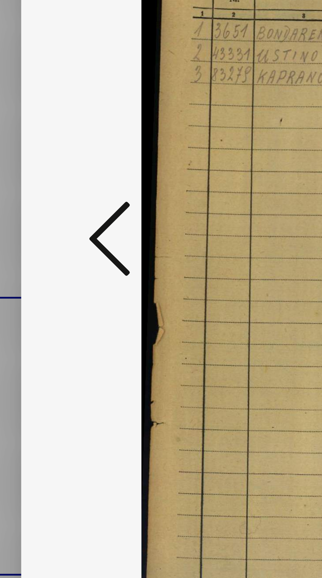
click at [45, 280] on icon at bounding box center [49, 272] width 8 height 16
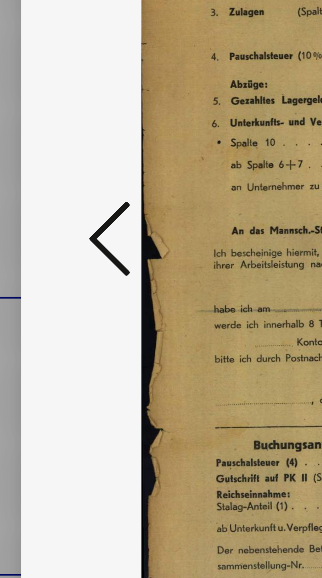
click at [45, 280] on icon at bounding box center [49, 272] width 8 height 16
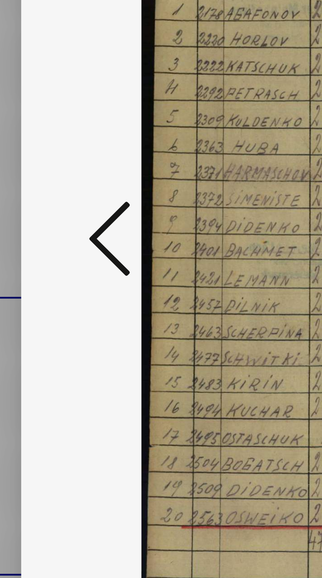
click at [46, 280] on icon at bounding box center [49, 272] width 8 height 16
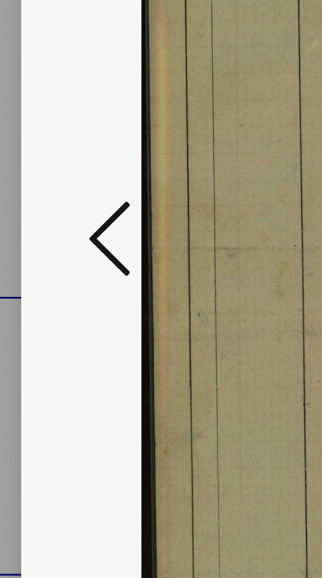
click at [47, 280] on icon at bounding box center [49, 272] width 8 height 16
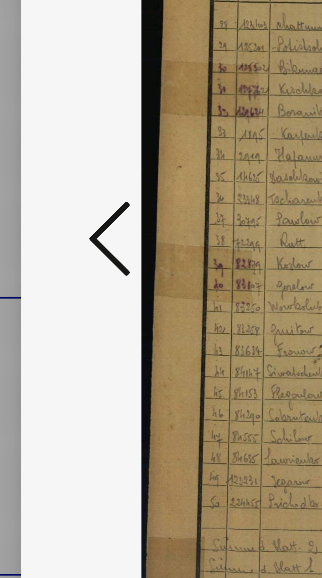
click at [46, 280] on icon at bounding box center [49, 272] width 8 height 16
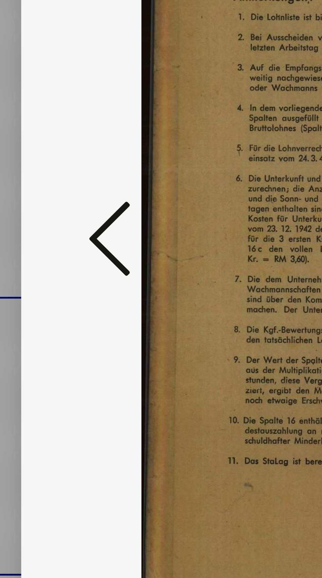
click at [46, 280] on icon at bounding box center [49, 272] width 8 height 16
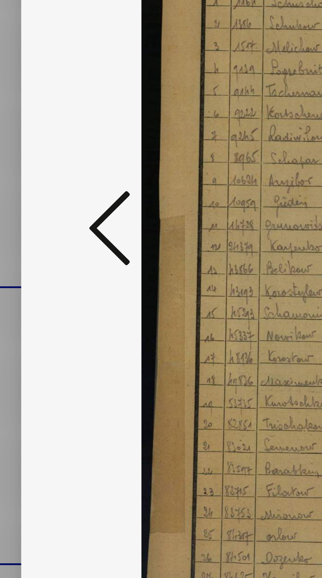
click at [47, 280] on icon at bounding box center [49, 272] width 8 height 16
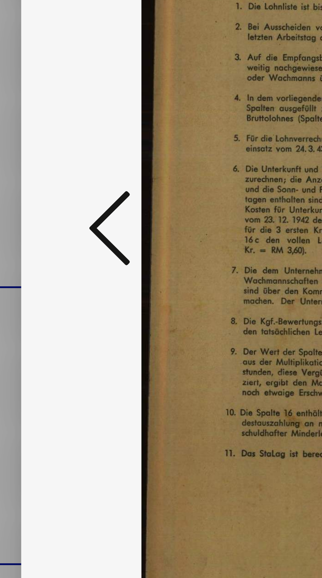
click at [47, 280] on icon at bounding box center [49, 272] width 8 height 16
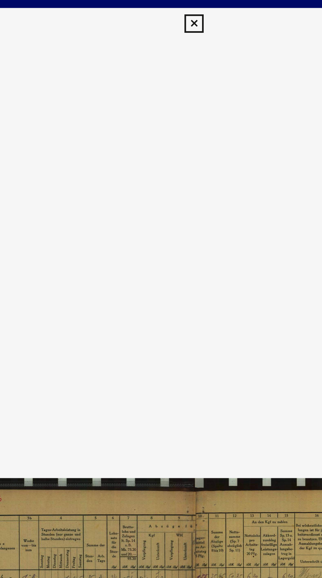
click at [159, 16] on button at bounding box center [160, 9] width 11 height 13
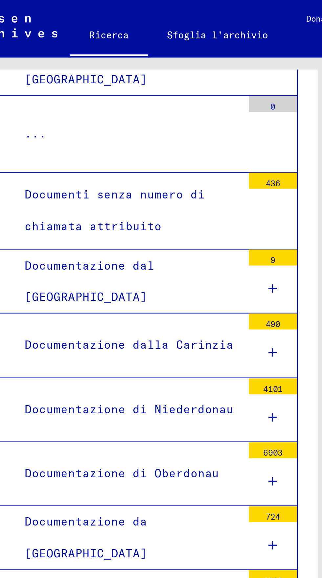
scroll to position [1114, 0]
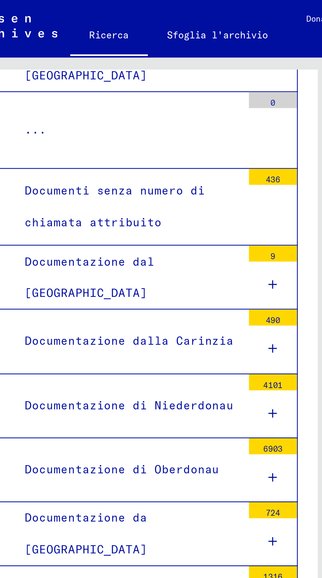
click at [129, 375] on div at bounding box center [133, 384] width 20 height 19
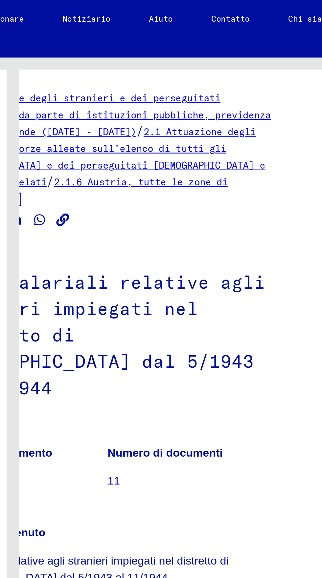
scroll to position [36, 12]
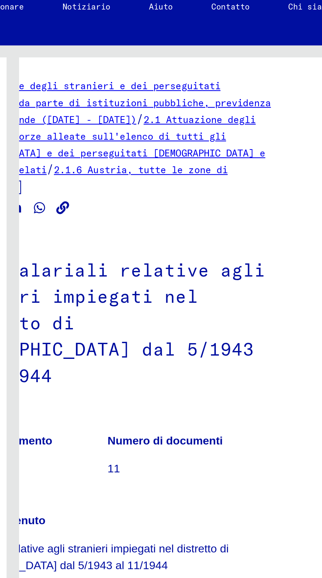
click at [233, 432] on img at bounding box center [243, 439] width 21 height 15
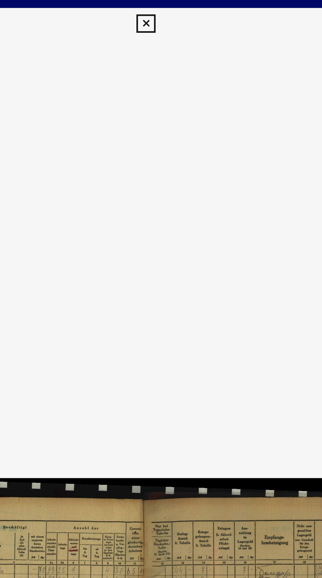
click at [165, 9] on button at bounding box center [160, 9] width 11 height 13
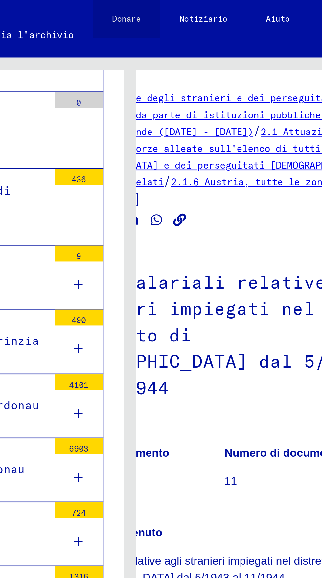
click at [163, 13] on link "Donare" at bounding box center [153, 8] width 28 height 16
